Goal: Use online tool/utility: Utilize a website feature to perform a specific function

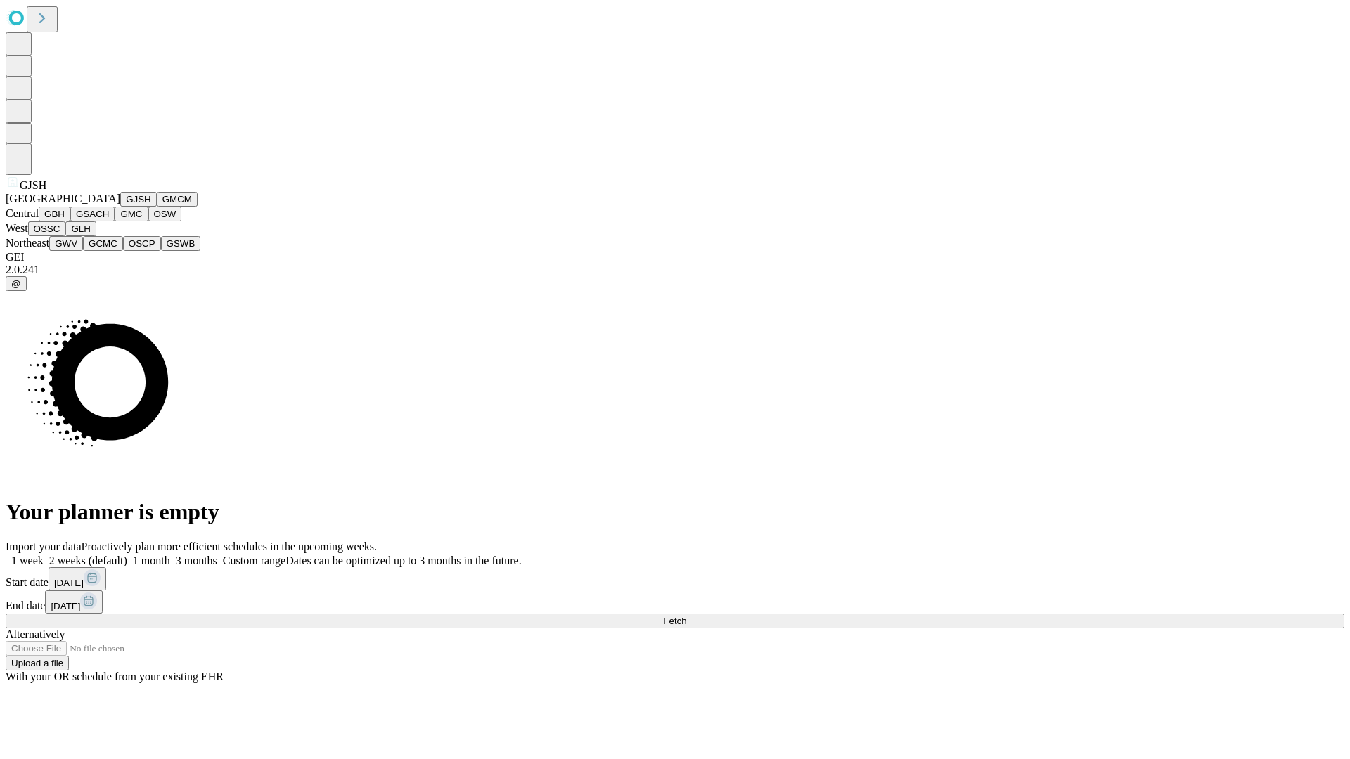
click at [120, 207] on button "GJSH" at bounding box center [138, 199] width 37 height 15
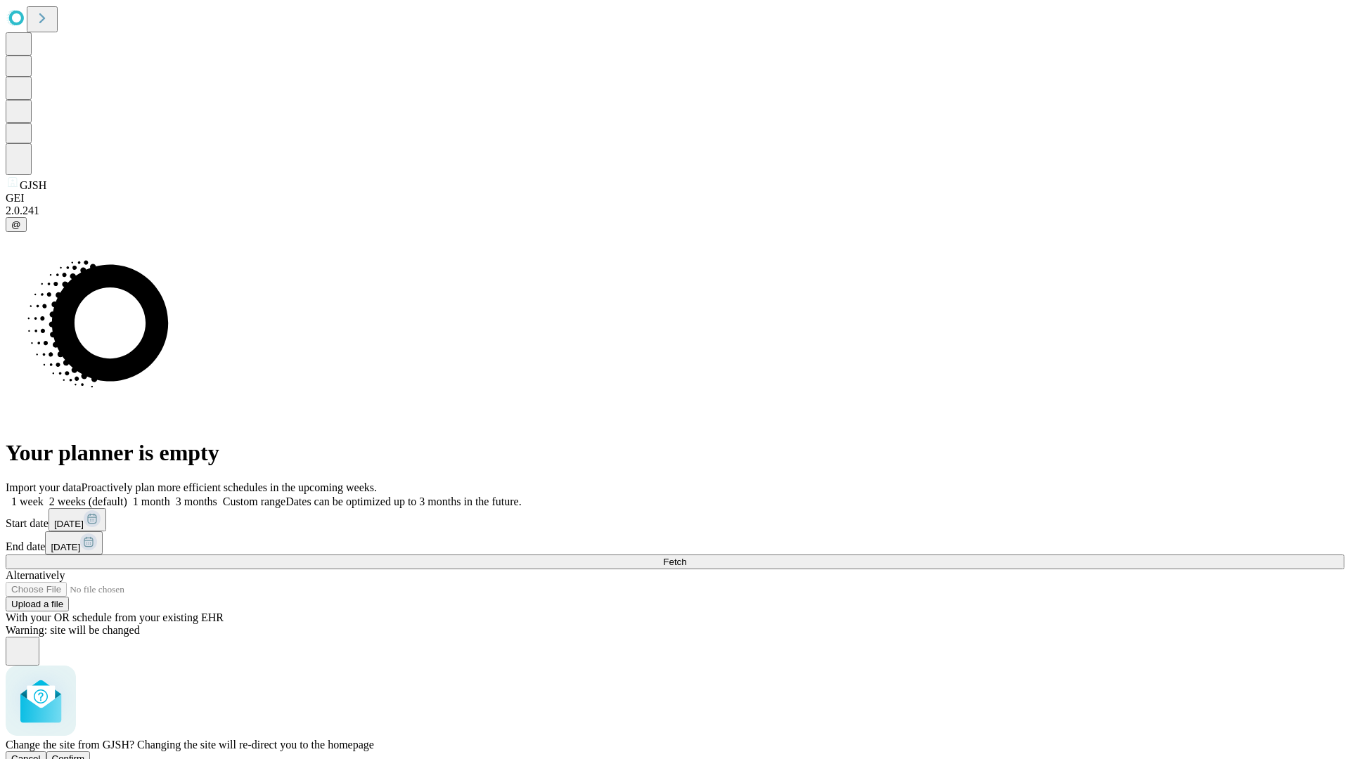
click at [85, 754] on span "Confirm" at bounding box center [68, 759] width 33 height 11
click at [127, 496] on label "2 weeks (default)" at bounding box center [86, 502] width 84 height 12
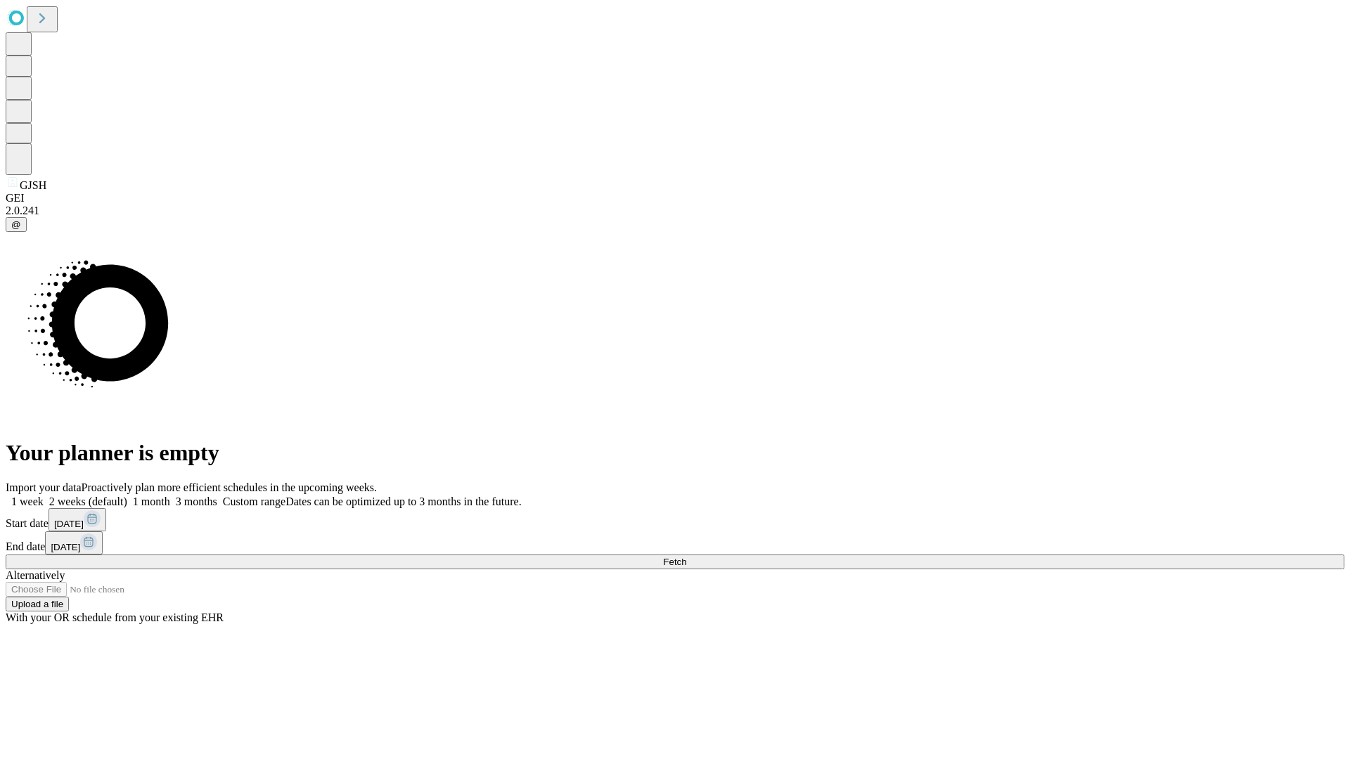
click at [686, 557] on span "Fetch" at bounding box center [674, 562] width 23 height 11
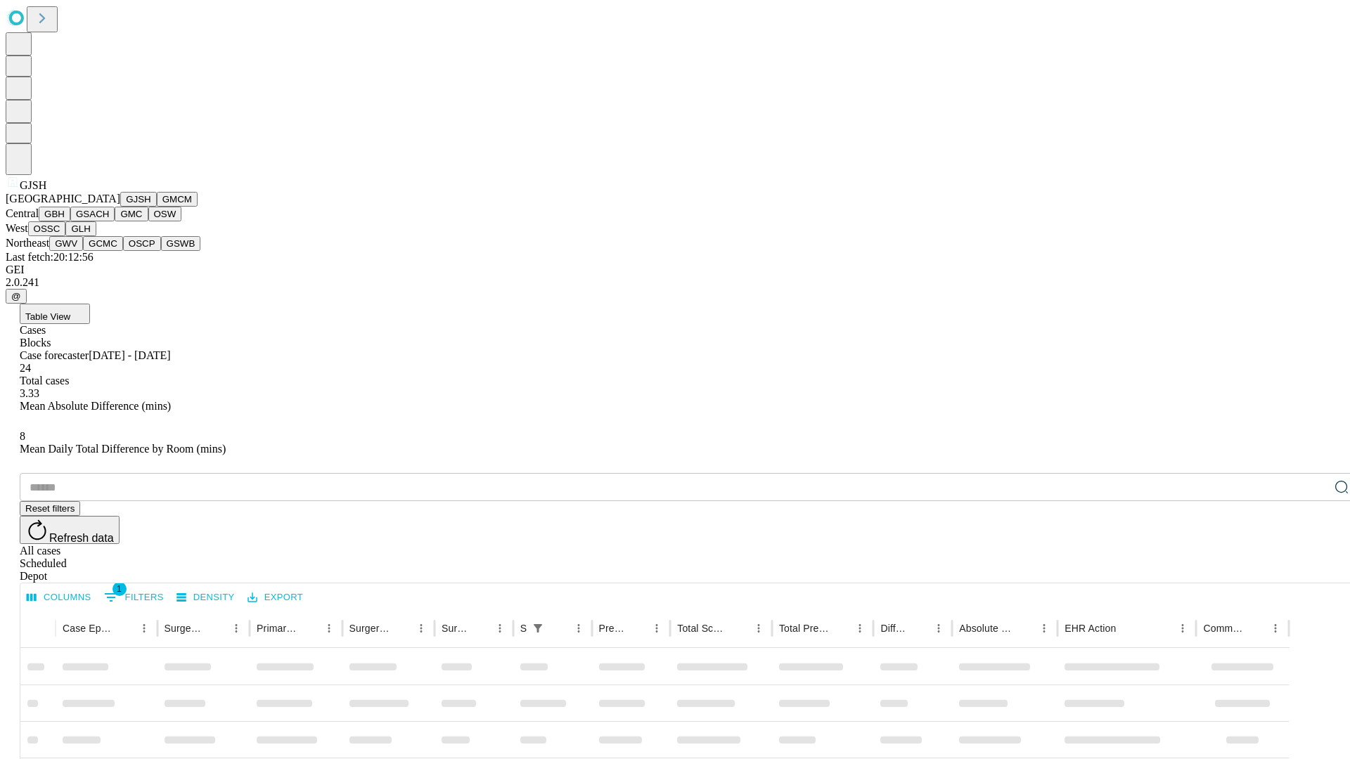
click at [157, 207] on button "GMCM" at bounding box center [177, 199] width 41 height 15
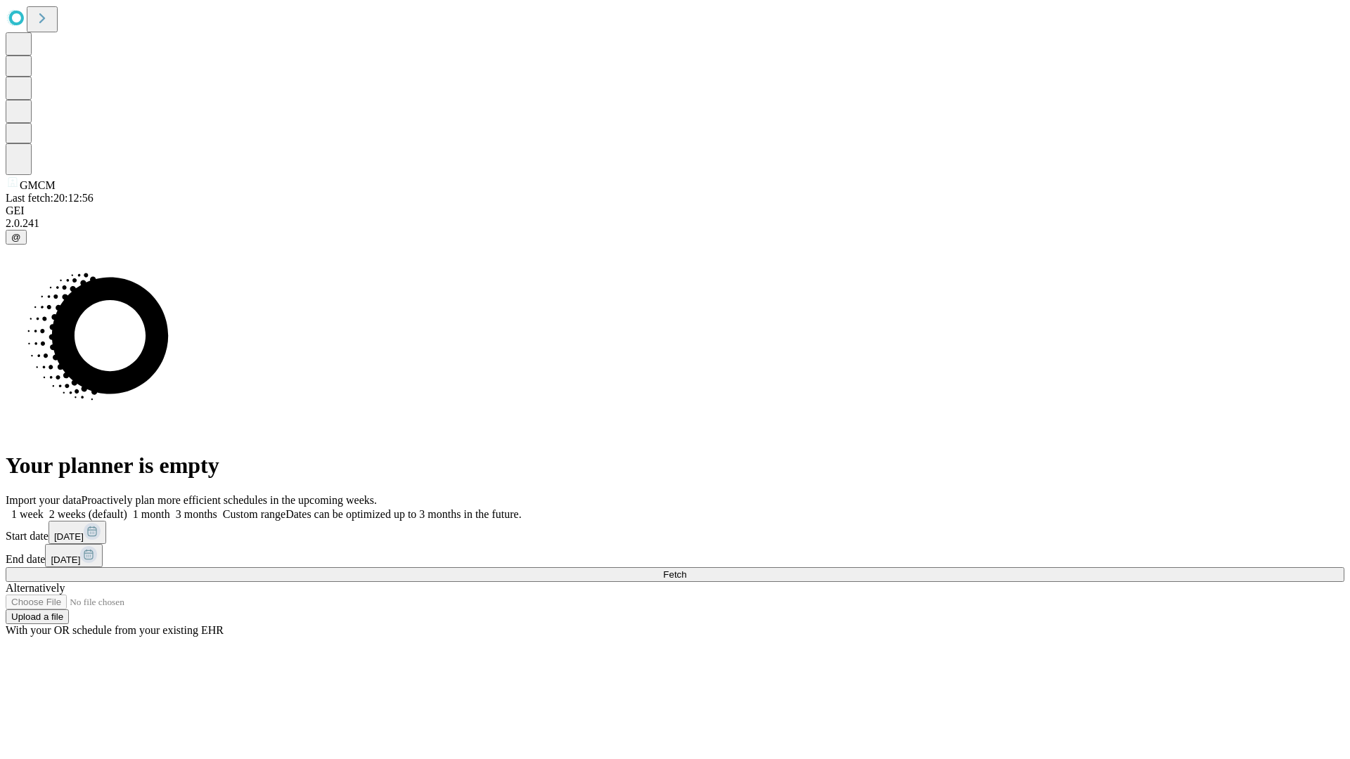
click at [127, 508] on label "2 weeks (default)" at bounding box center [86, 514] width 84 height 12
click at [686, 569] on span "Fetch" at bounding box center [674, 574] width 23 height 11
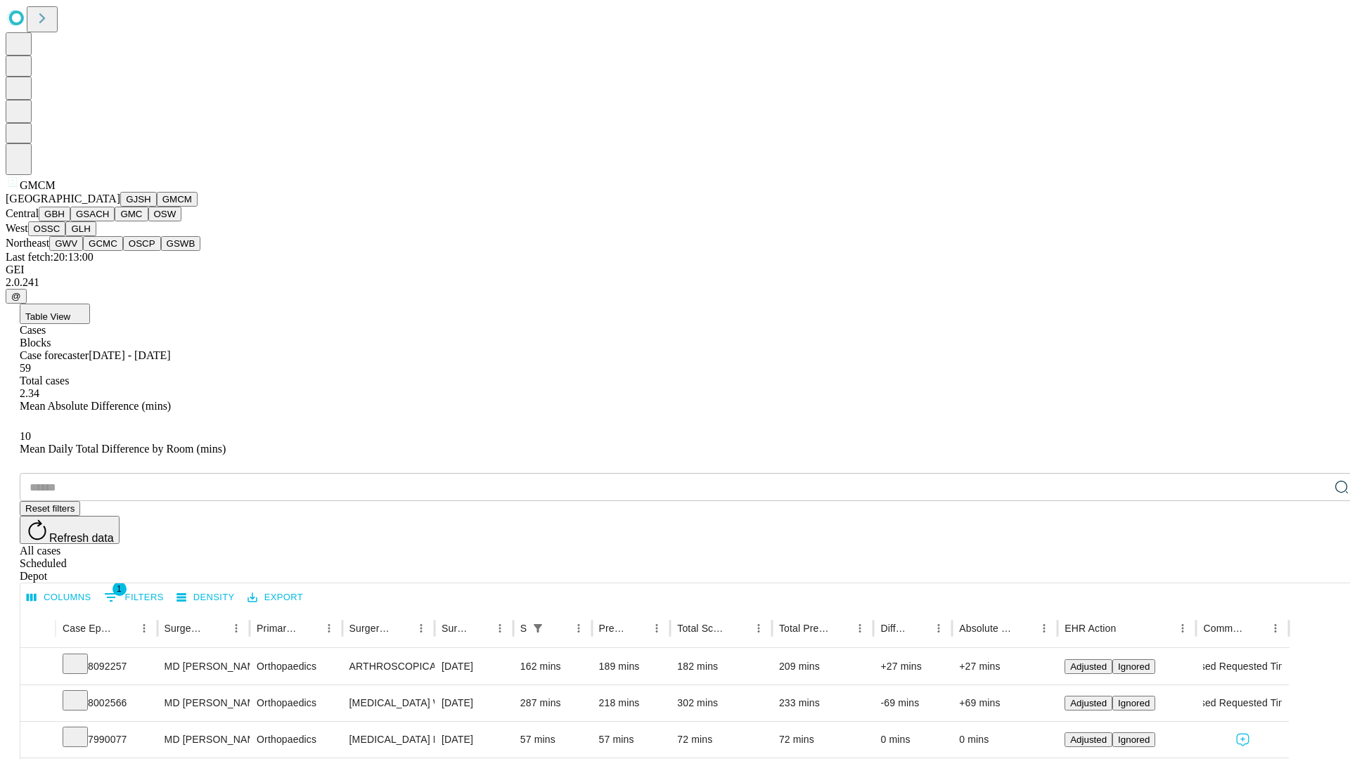
click at [70, 221] on button "GBH" at bounding box center [55, 214] width 32 height 15
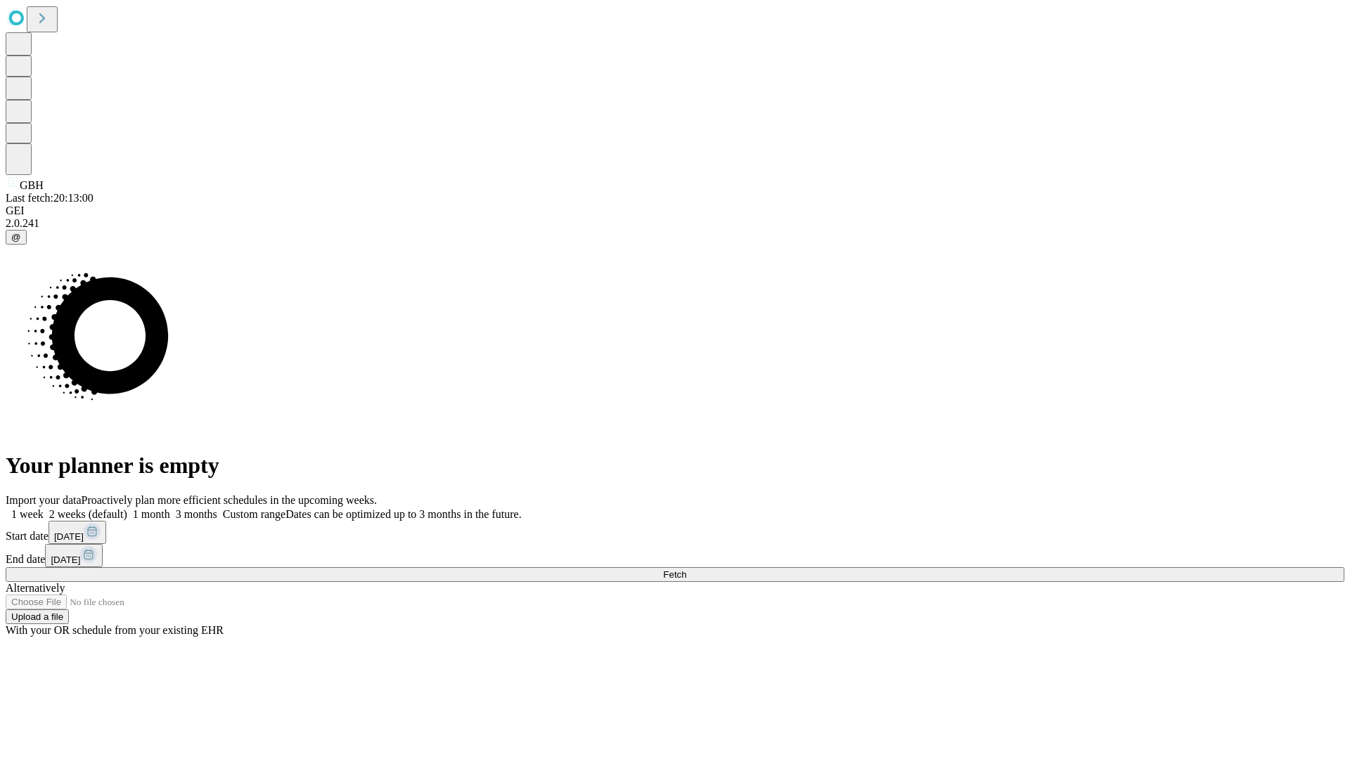
click at [127, 508] on label "2 weeks (default)" at bounding box center [86, 514] width 84 height 12
click at [686, 569] on span "Fetch" at bounding box center [674, 574] width 23 height 11
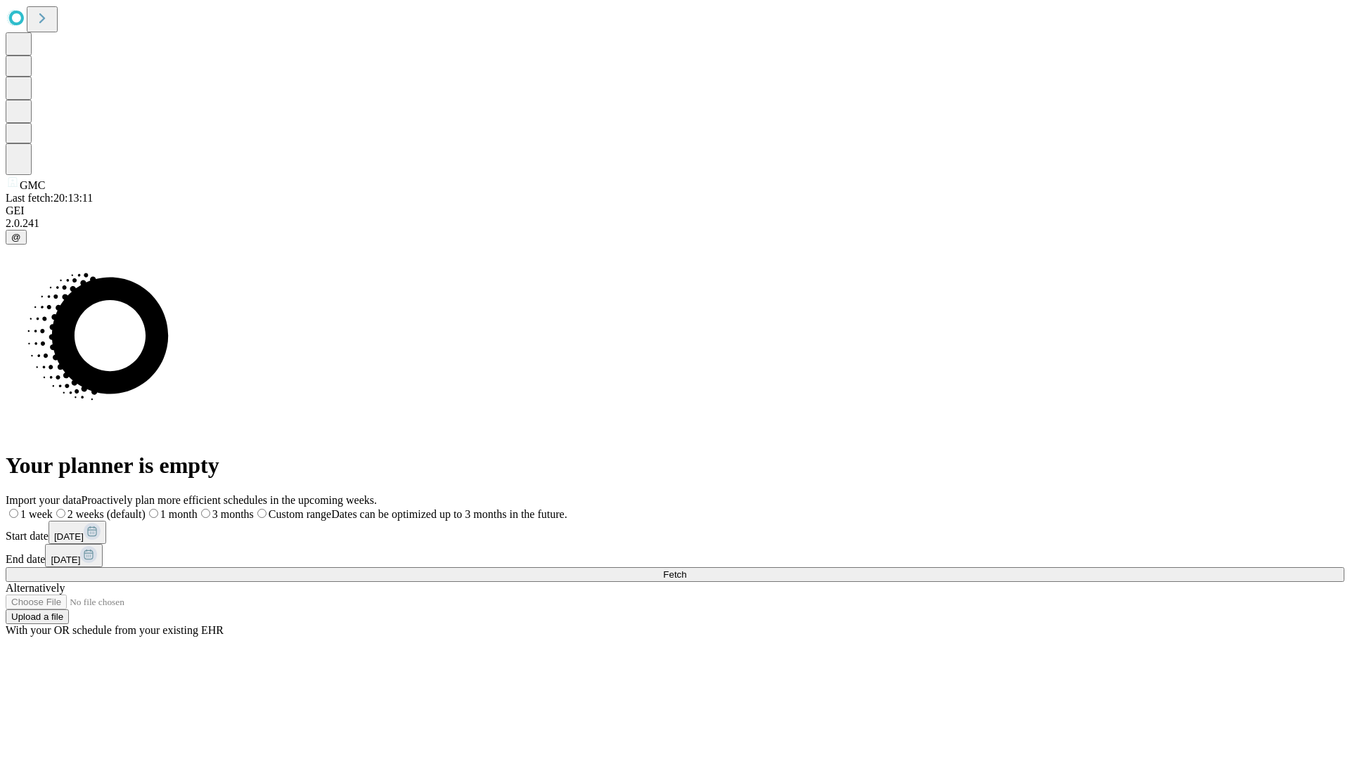
click at [146, 508] on label "2 weeks (default)" at bounding box center [99, 514] width 93 height 12
click at [686, 569] on span "Fetch" at bounding box center [674, 574] width 23 height 11
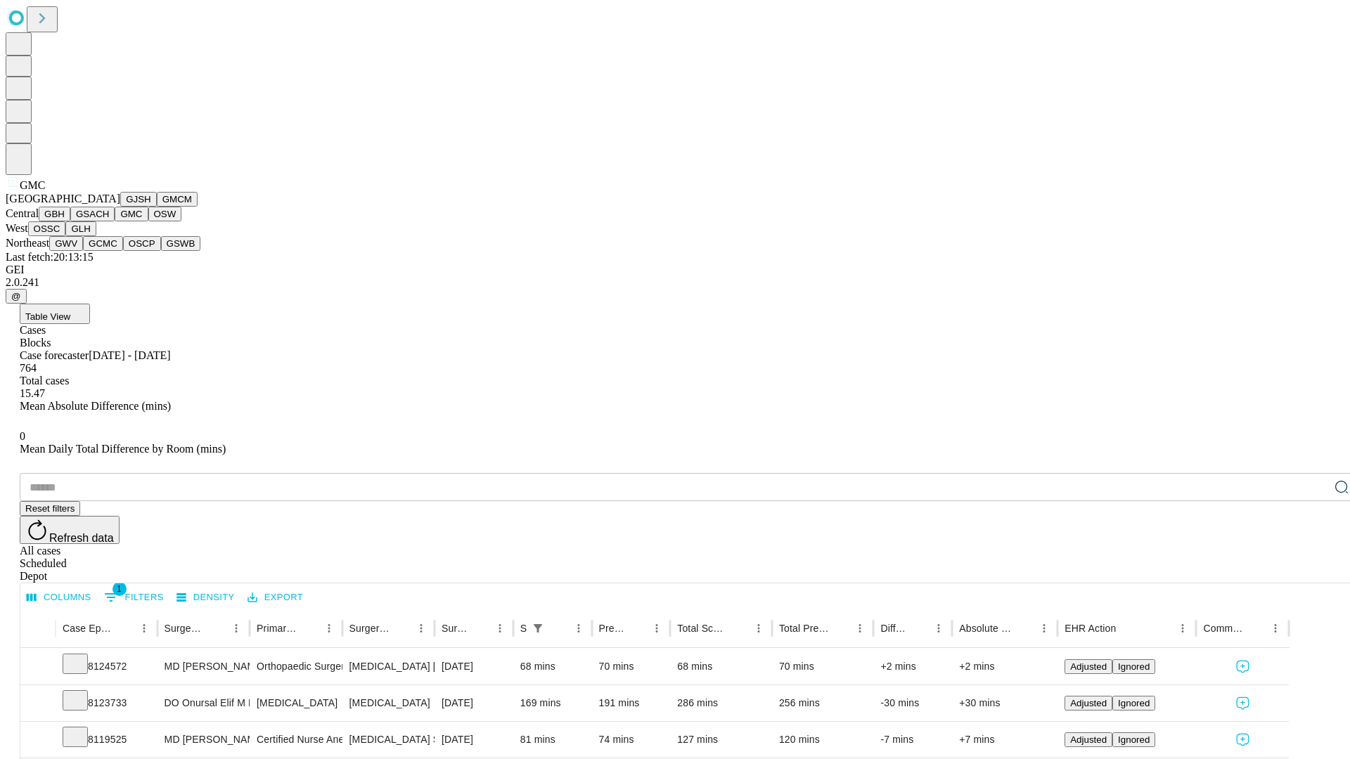
click at [148, 221] on button "OSW" at bounding box center [165, 214] width 34 height 15
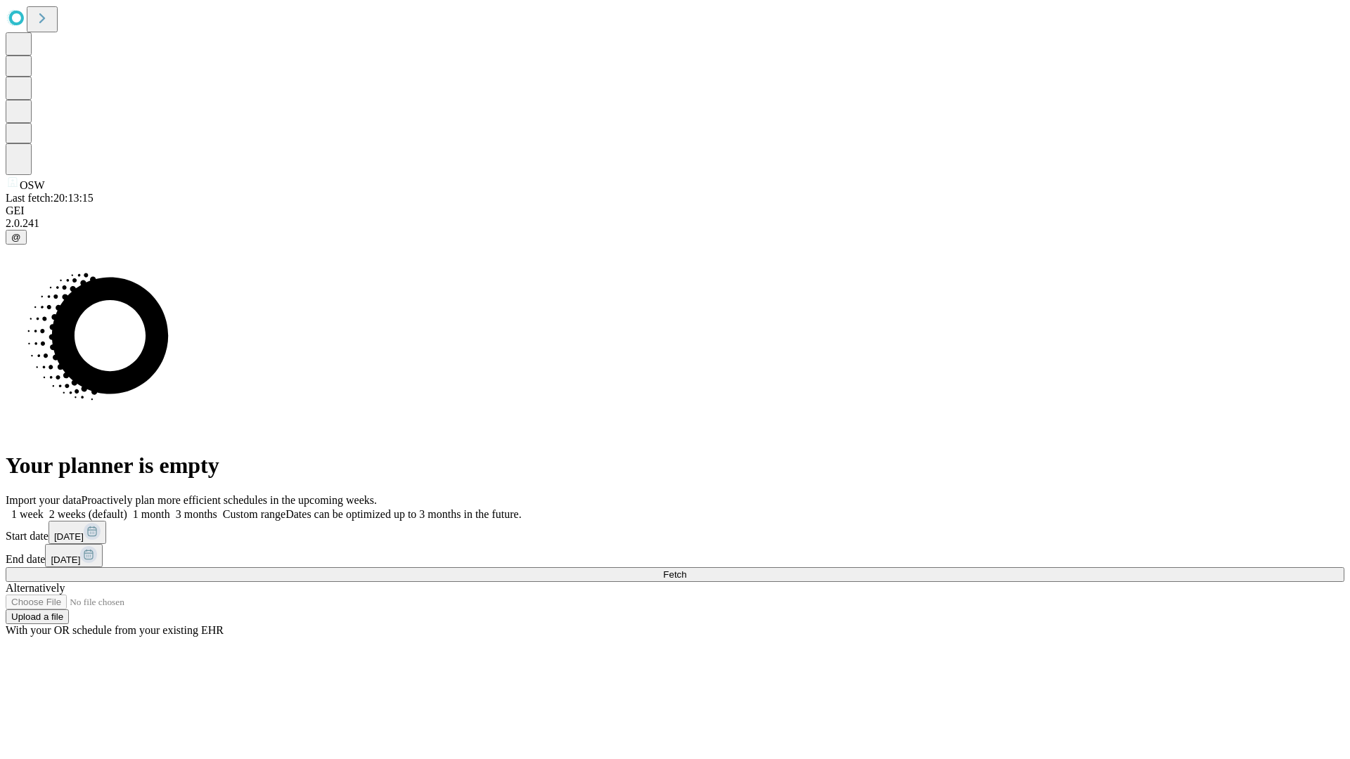
click at [127, 508] on label "2 weeks (default)" at bounding box center [86, 514] width 84 height 12
click at [686, 569] on span "Fetch" at bounding box center [674, 574] width 23 height 11
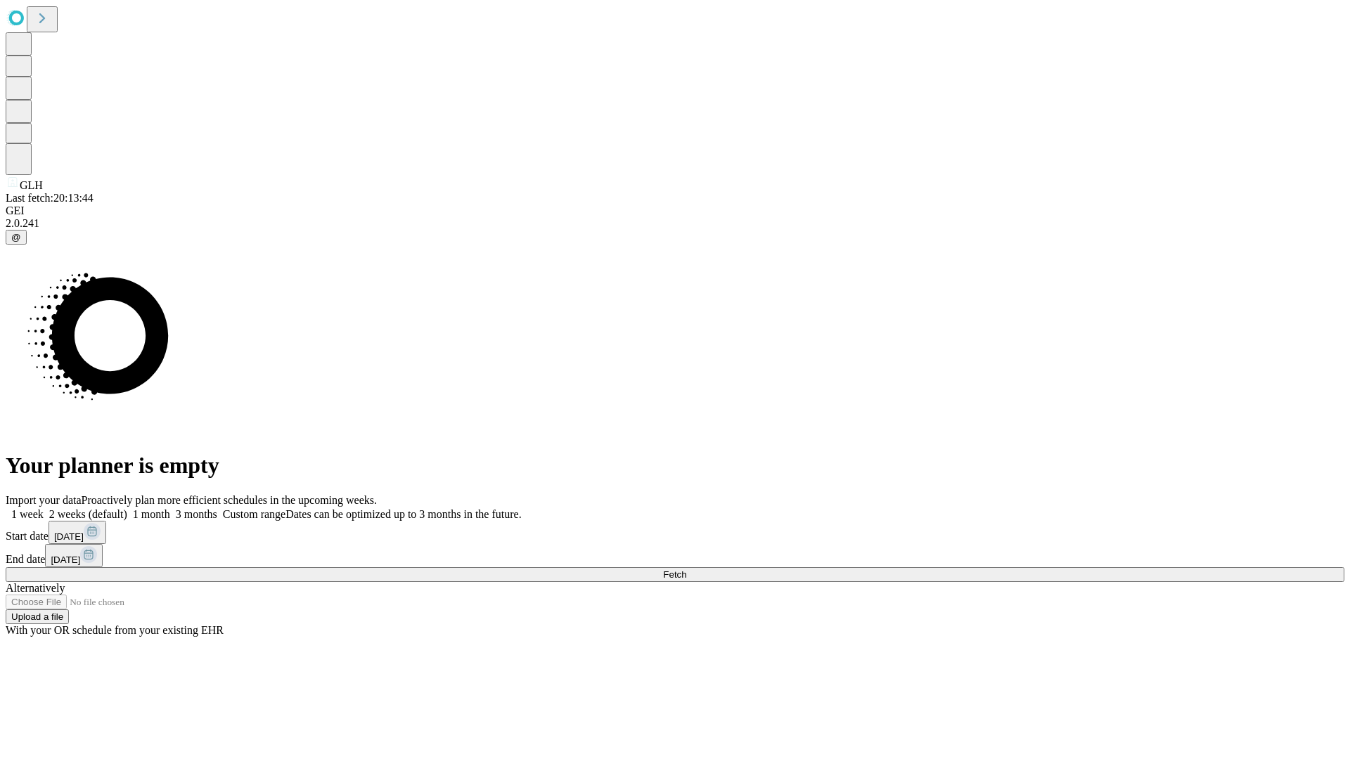
click at [127, 508] on label "2 weeks (default)" at bounding box center [86, 514] width 84 height 12
click at [686, 569] on span "Fetch" at bounding box center [674, 574] width 23 height 11
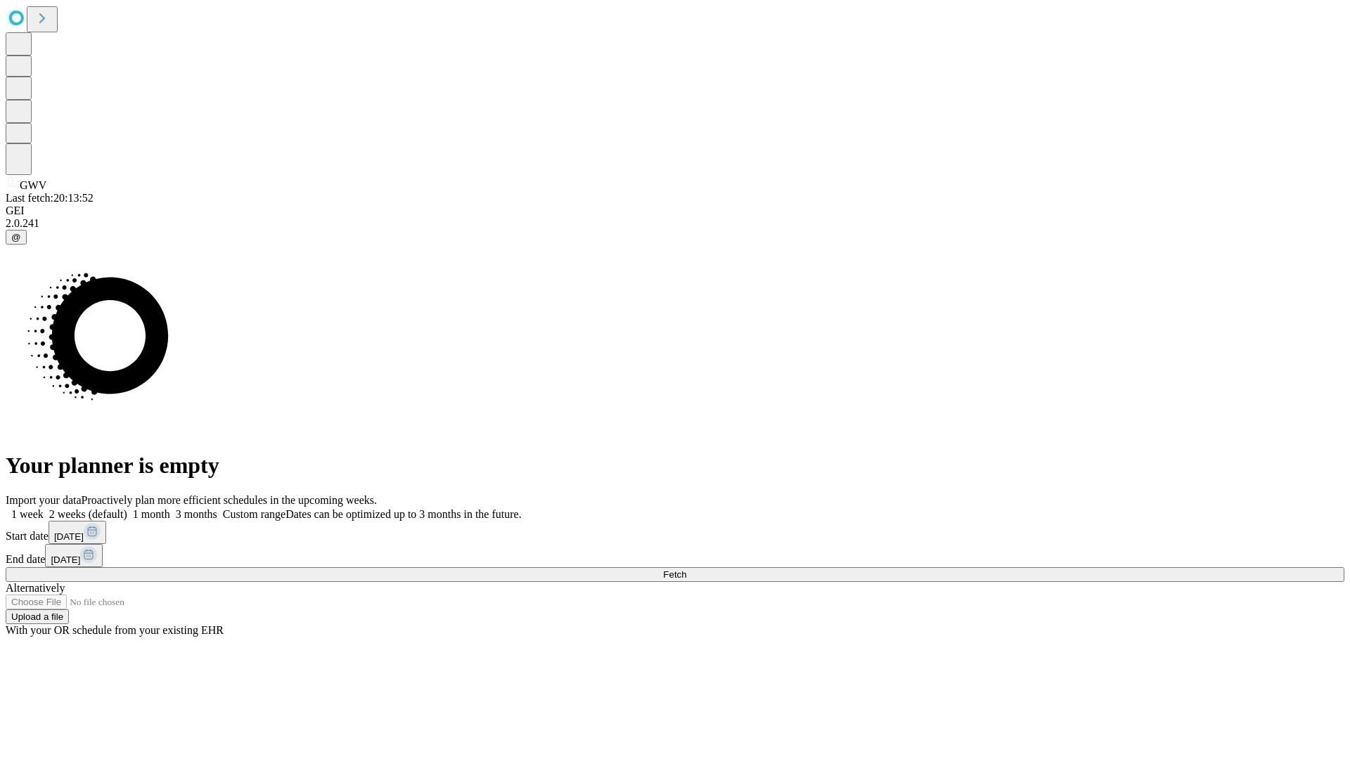
click at [127, 508] on label "2 weeks (default)" at bounding box center [86, 514] width 84 height 12
click at [686, 569] on span "Fetch" at bounding box center [674, 574] width 23 height 11
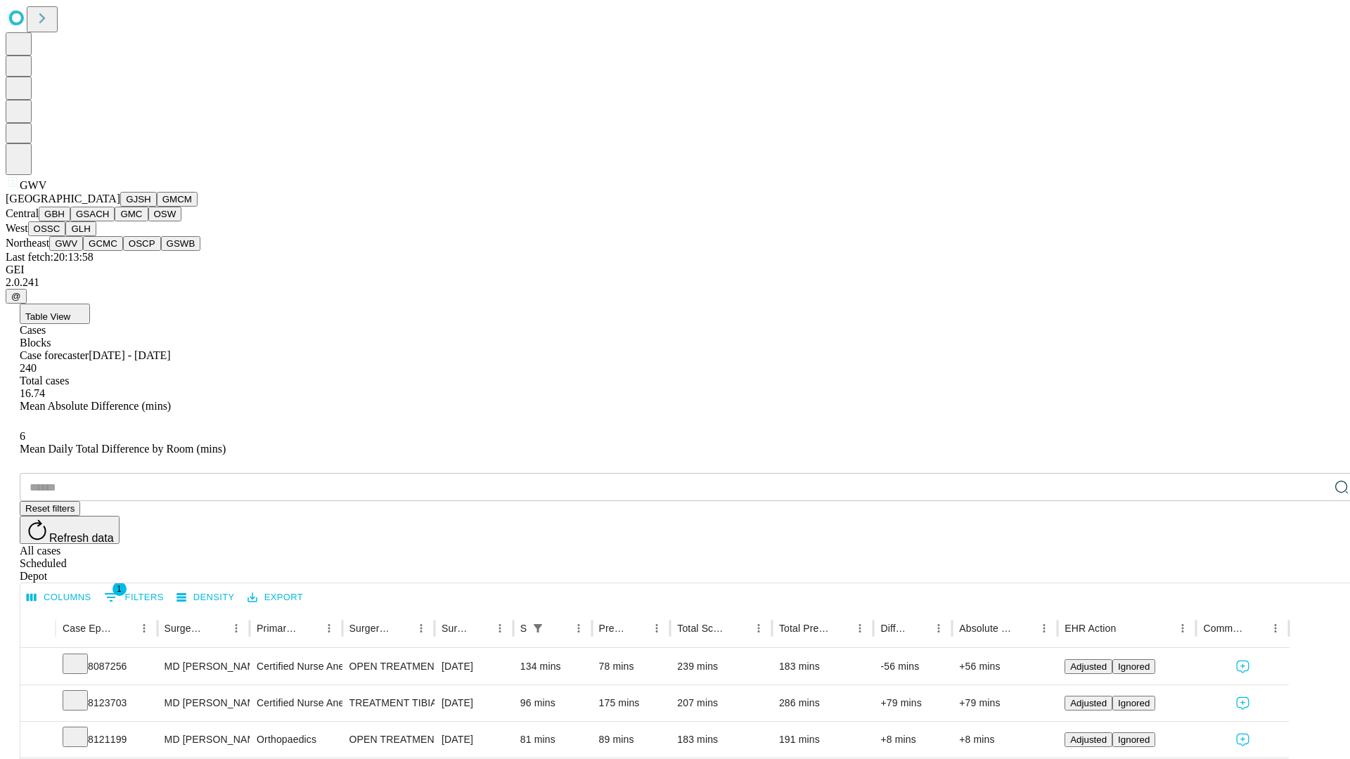
click at [109, 251] on button "GCMC" at bounding box center [103, 243] width 40 height 15
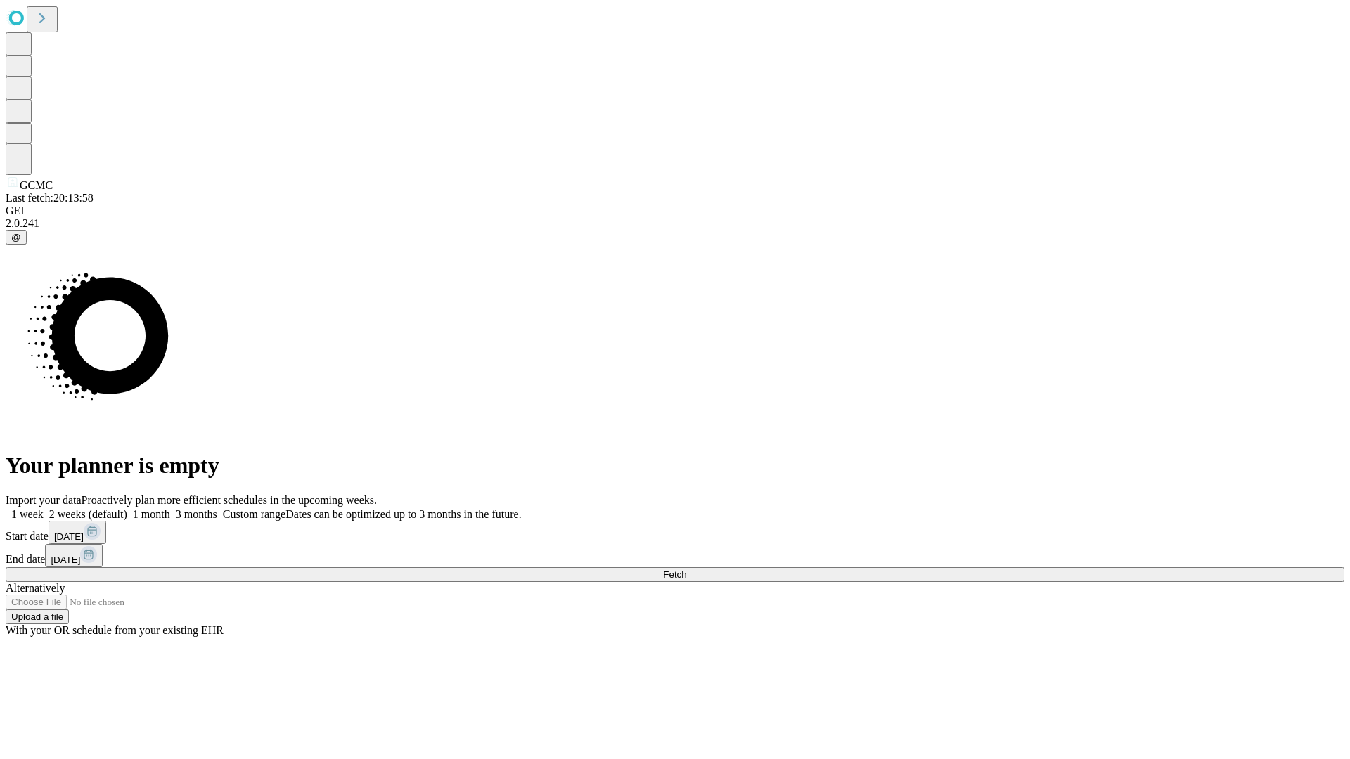
click at [127, 508] on label "2 weeks (default)" at bounding box center [86, 514] width 84 height 12
click at [686, 569] on span "Fetch" at bounding box center [674, 574] width 23 height 11
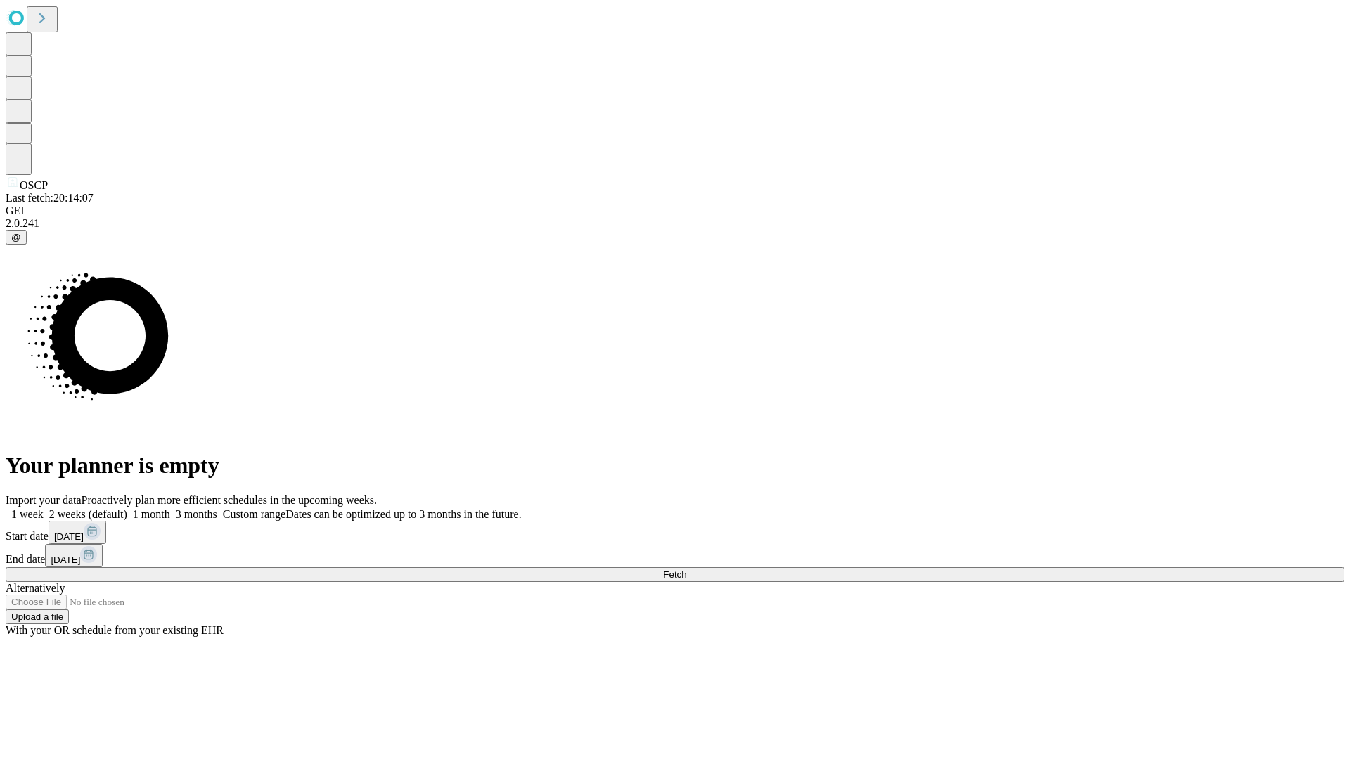
click at [127, 508] on label "2 weeks (default)" at bounding box center [86, 514] width 84 height 12
click at [686, 569] on span "Fetch" at bounding box center [674, 574] width 23 height 11
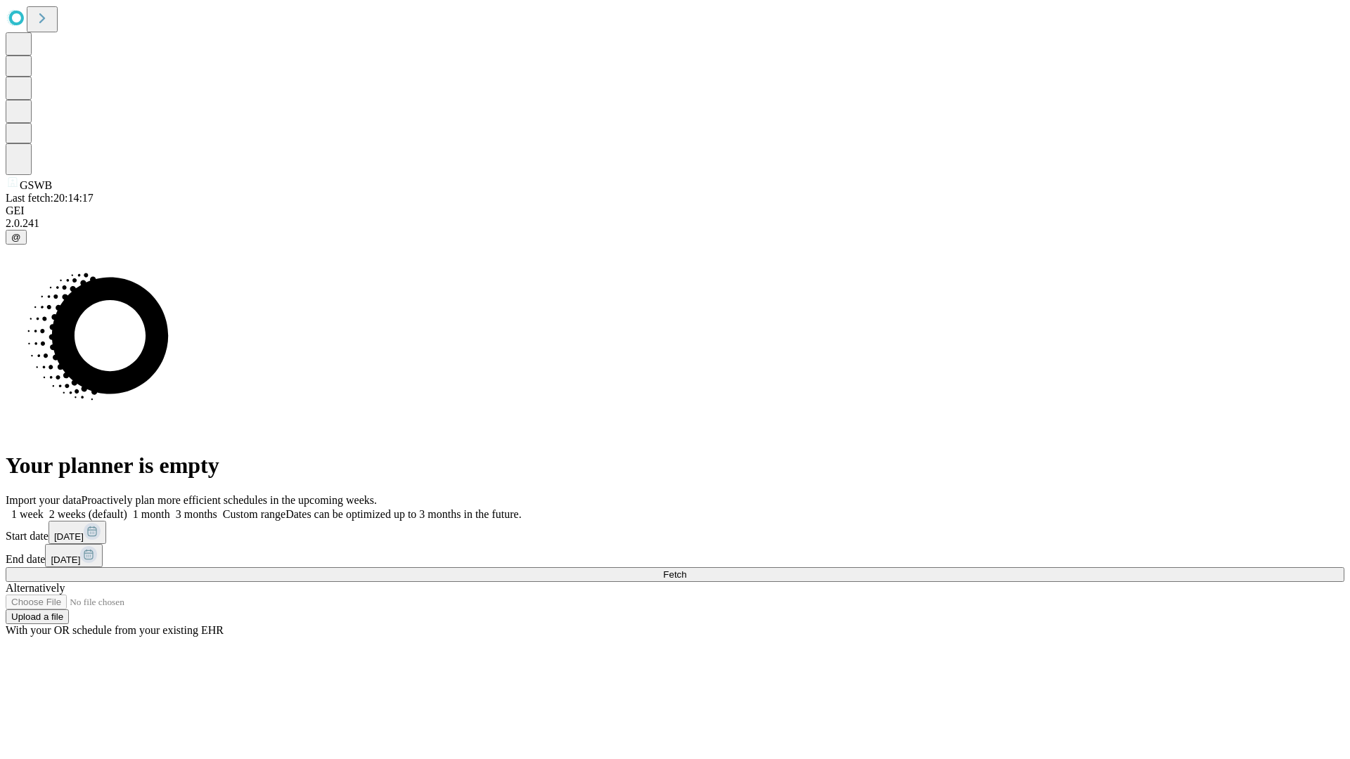
click at [127, 508] on label "2 weeks (default)" at bounding box center [86, 514] width 84 height 12
click at [686, 569] on span "Fetch" at bounding box center [674, 574] width 23 height 11
